Goal: Task Accomplishment & Management: Manage account settings

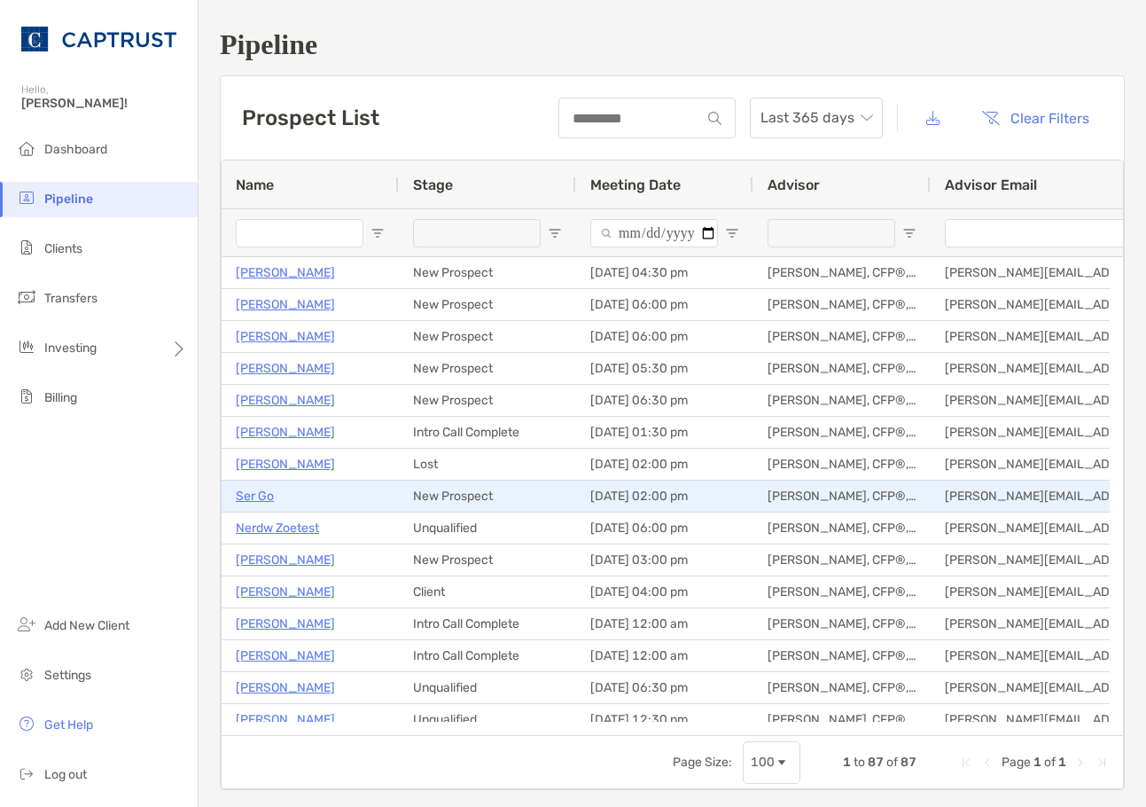
click at [242, 490] on p "Ser Go" at bounding box center [255, 496] width 38 height 22
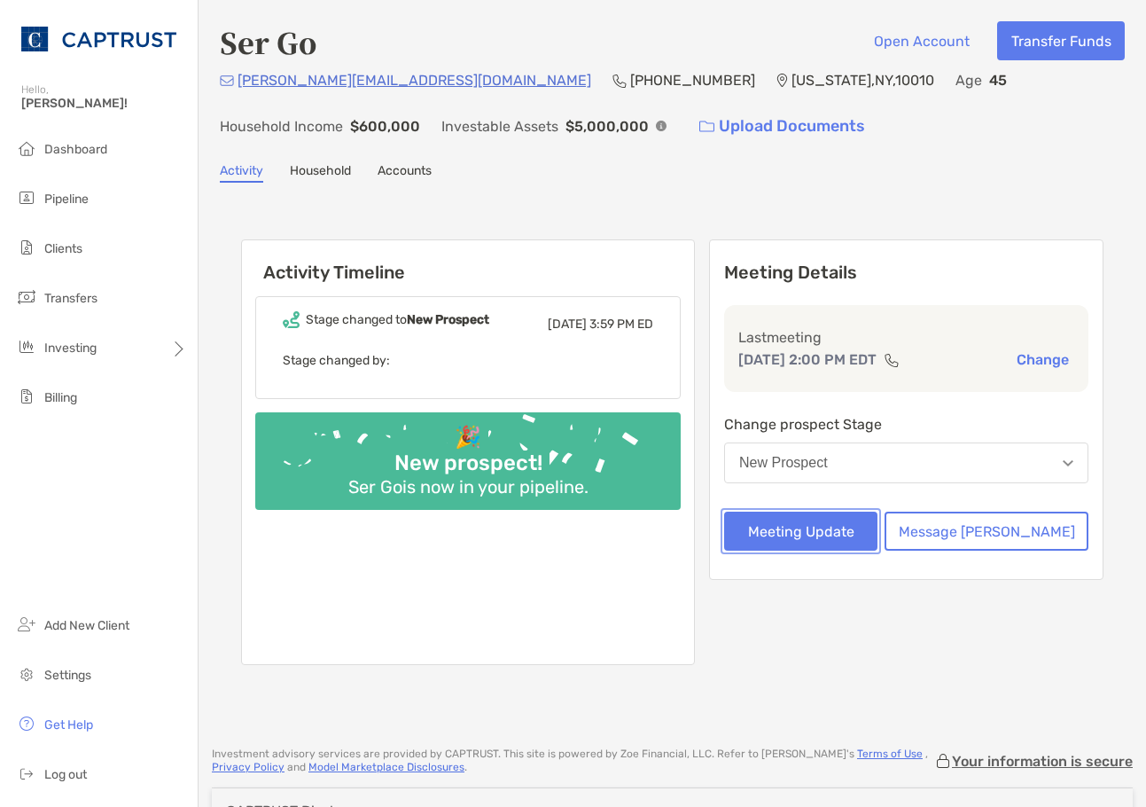
click at [868, 532] on button "Meeting Update" at bounding box center [800, 531] width 153 height 39
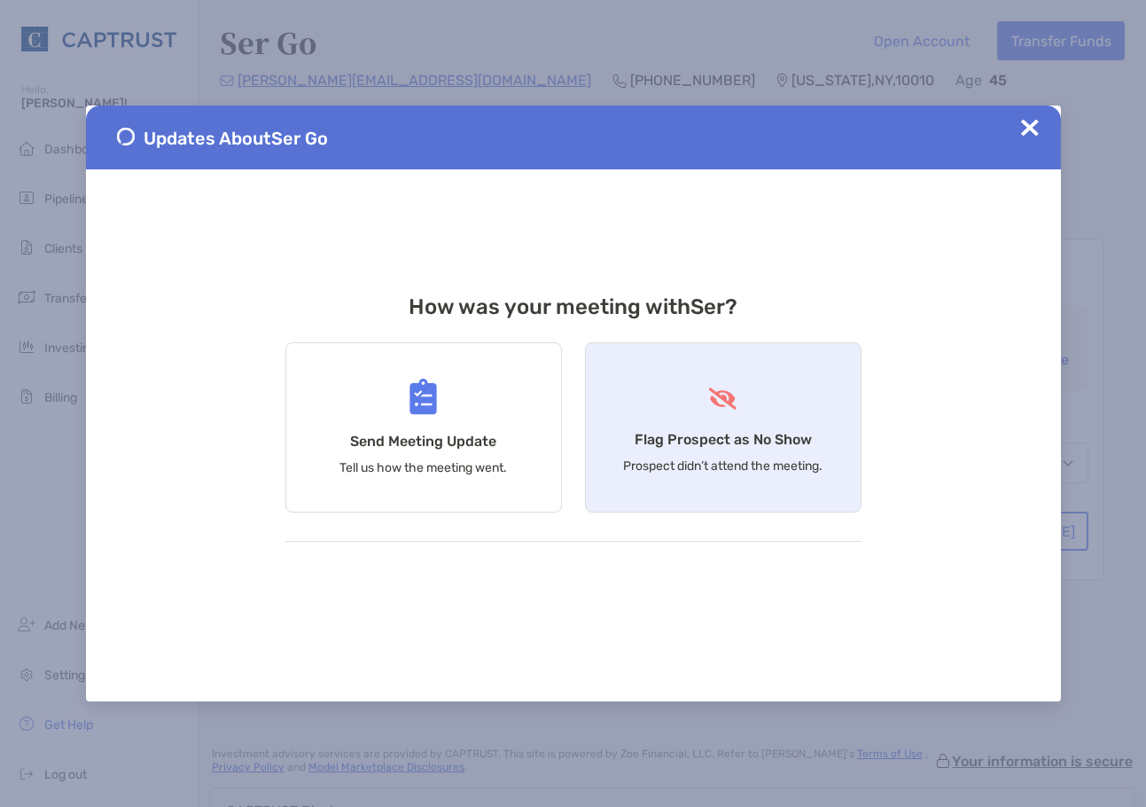
click at [711, 444] on h4 "Flag Prospect as No Show" at bounding box center [723, 439] width 177 height 17
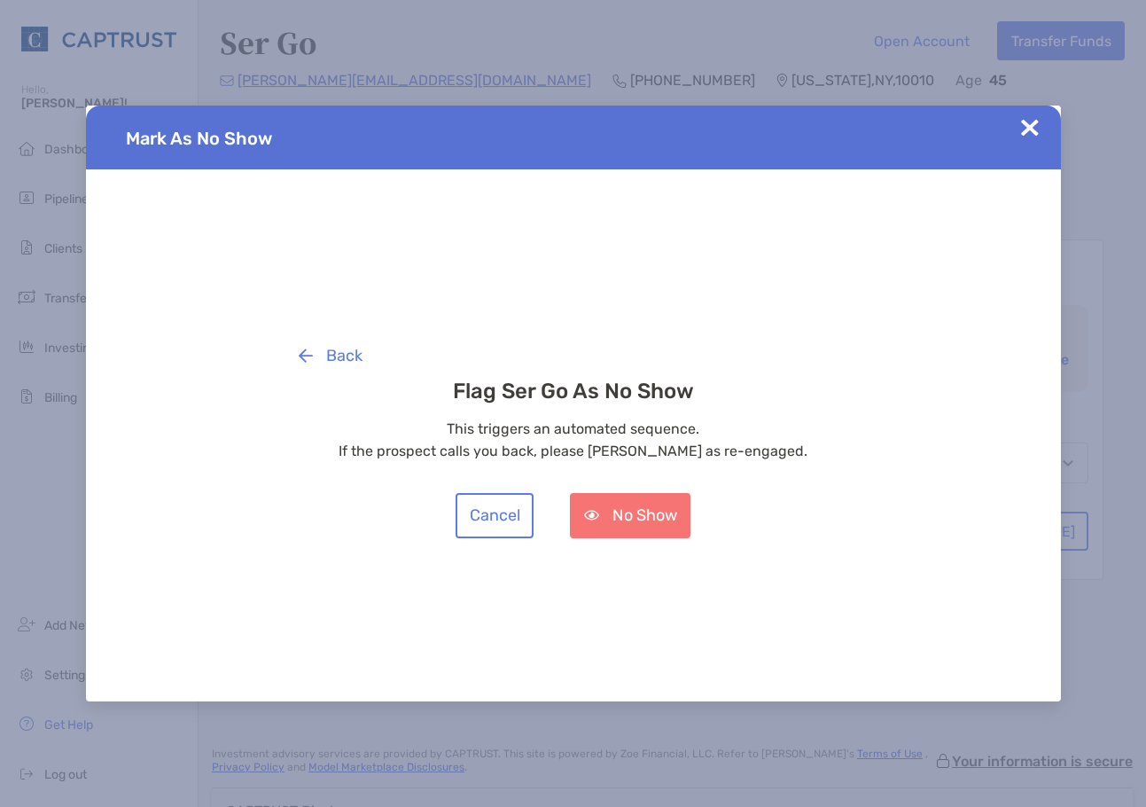
click at [1032, 131] on img at bounding box center [1030, 128] width 18 height 18
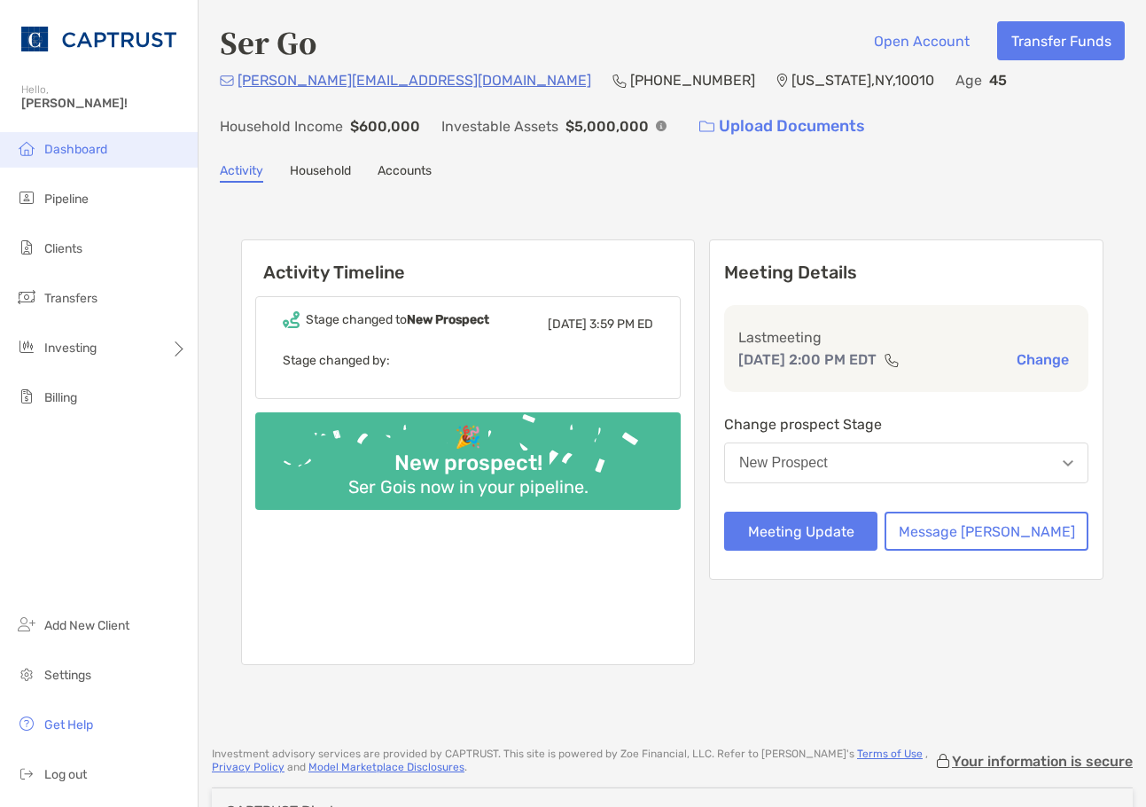
click at [66, 145] on span "Dashboard" at bounding box center [75, 149] width 63 height 15
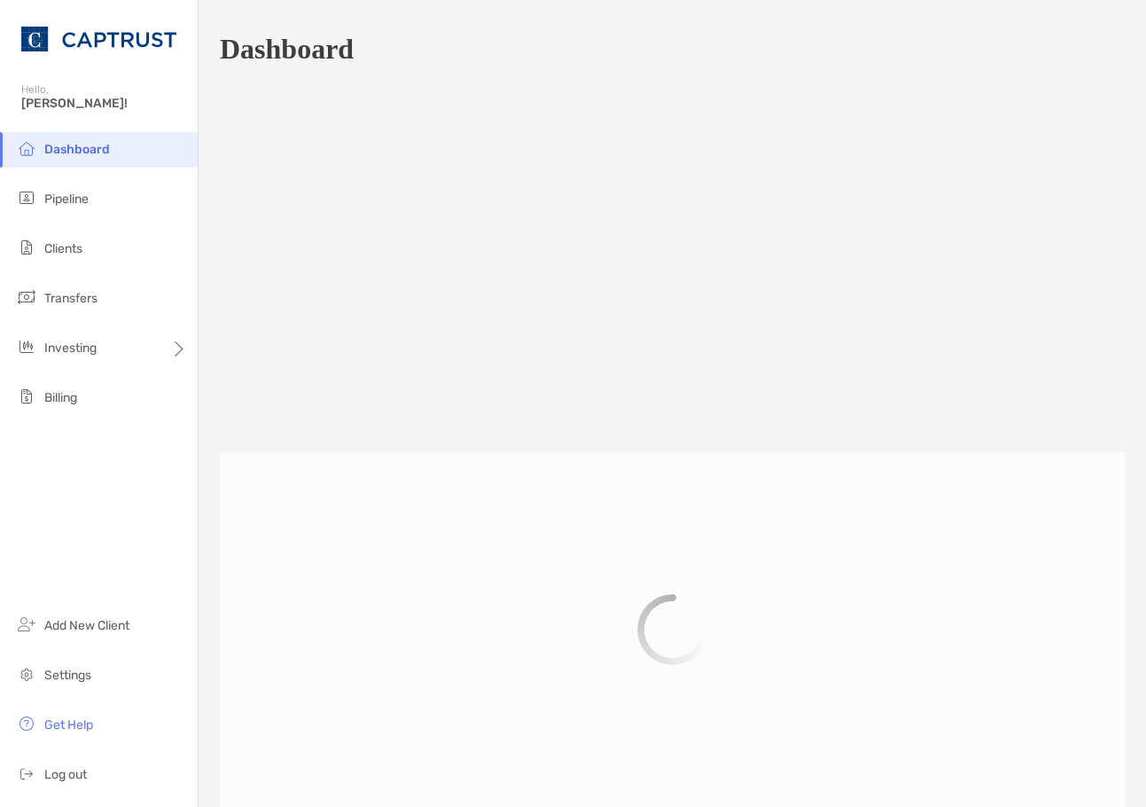
scroll to position [836, 0]
